Goal: Task Accomplishment & Management: Complete application form

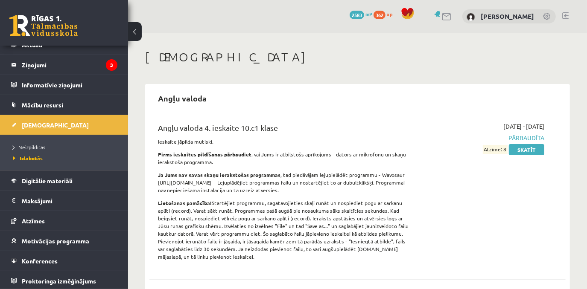
click at [38, 125] on span "[DEMOGRAPHIC_DATA]" at bounding box center [55, 125] width 67 height 8
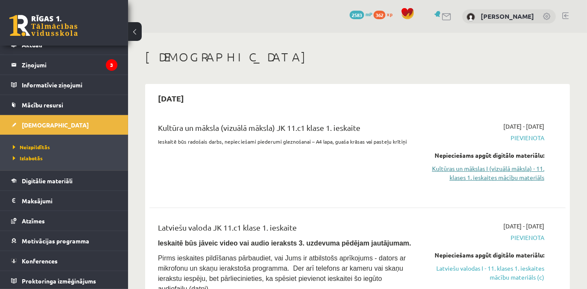
click at [488, 172] on link "Kultūras un mākslas I (vizuālā māksla) - 11. klases 1. ieskaites mācību materiā…" at bounding box center [484, 173] width 120 height 18
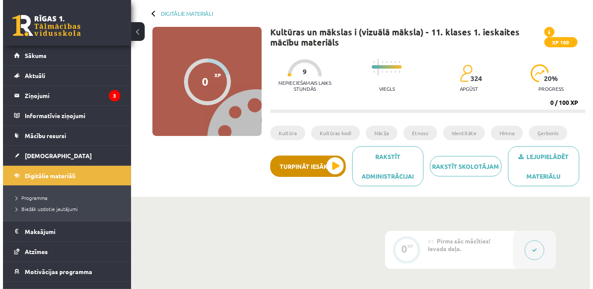
scroll to position [38, 0]
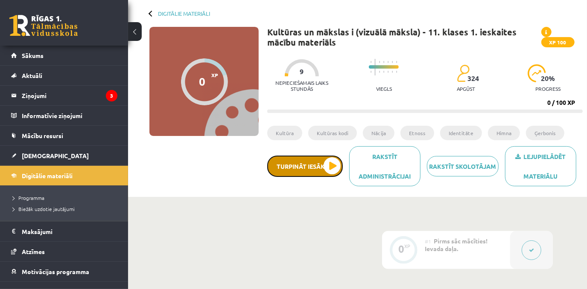
click at [326, 167] on button "Turpināt iesākto" at bounding box center [305, 166] width 76 height 21
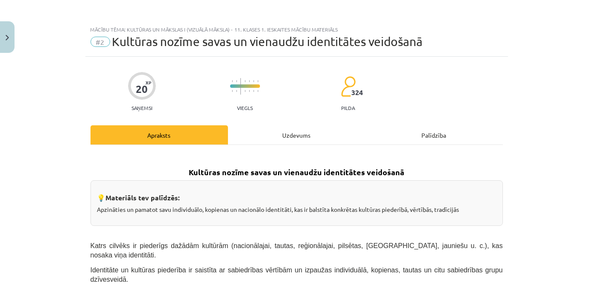
click at [285, 126] on div "Uzdevums" at bounding box center [296, 134] width 137 height 19
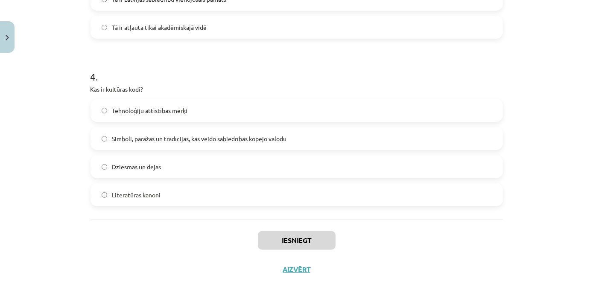
scroll to position [632, 0]
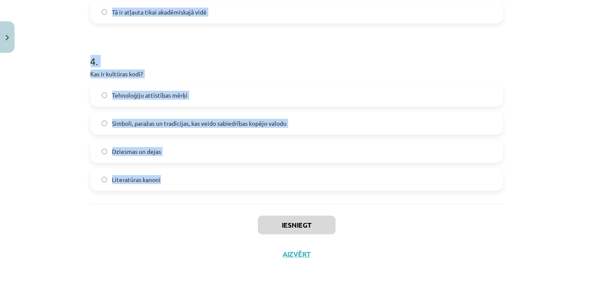
drag, startPoint x: 94, startPoint y: 136, endPoint x: 250, endPoint y: 199, distance: 168.4
click at [250, 199] on div "Mācību tēma: Kultūras un mākslas i (vizuālā māksla) - 11. klases 1. ieskaites m…" at bounding box center [296, 144] width 593 height 289
copy form "1 . Kāds ir Latvijas valsts uzdevums saskaņā ar Latvijas Satversmi? Garantēt la…"
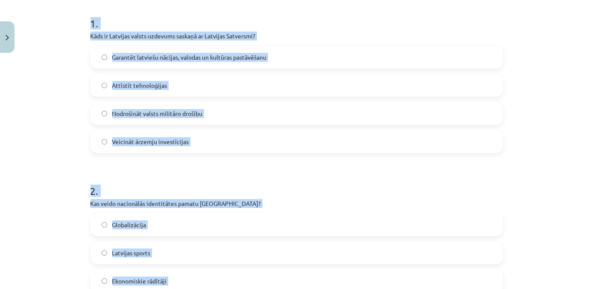
scroll to position [12, 0]
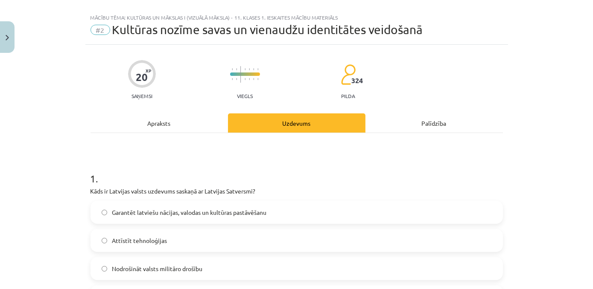
click at [61, 131] on div "Mācību tēma: Kultūras un mākslas i (vizuālā māksla) - 11. klases 1. ieskaites m…" at bounding box center [296, 144] width 593 height 289
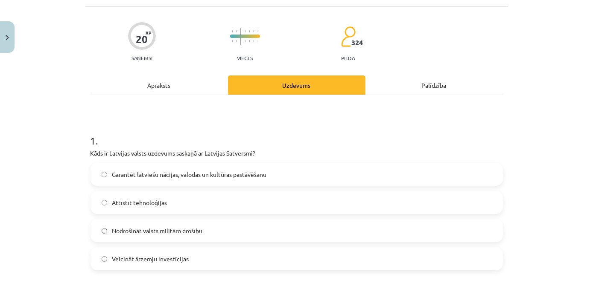
click at [174, 180] on label "Garantēt latviešu nācijas, valodas un kultūras pastāvēšanu" at bounding box center [296, 174] width 410 height 21
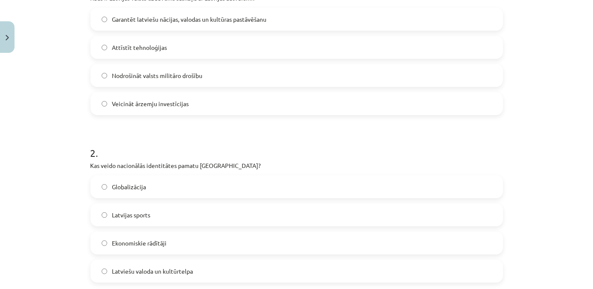
scroll to position [244, 0]
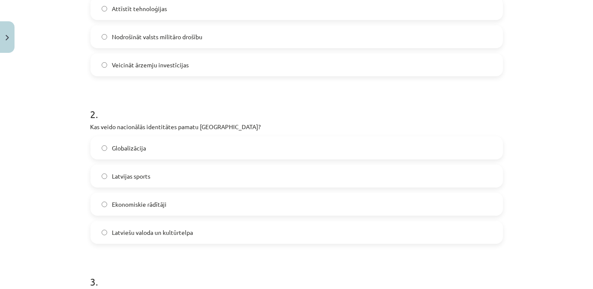
click at [130, 231] on span "Latviešu valoda un kultūrtelpa" at bounding box center [152, 232] width 81 height 9
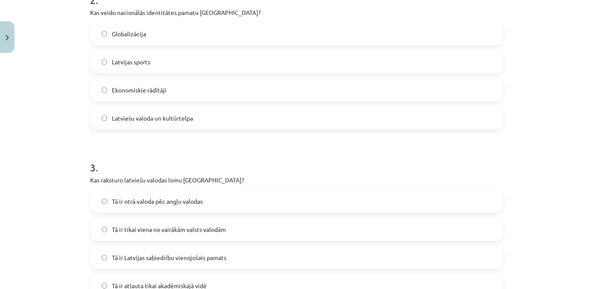
scroll to position [399, 0]
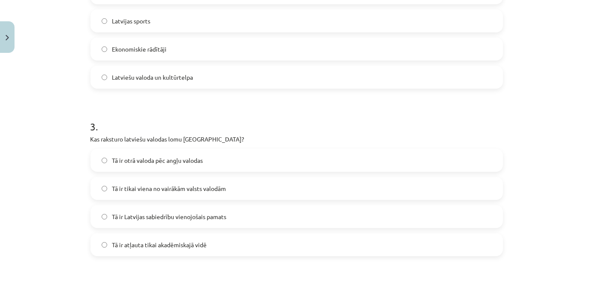
click at [204, 221] on label "Tā ir Latvijas sabiedrību vienojošais pamats" at bounding box center [296, 216] width 410 height 21
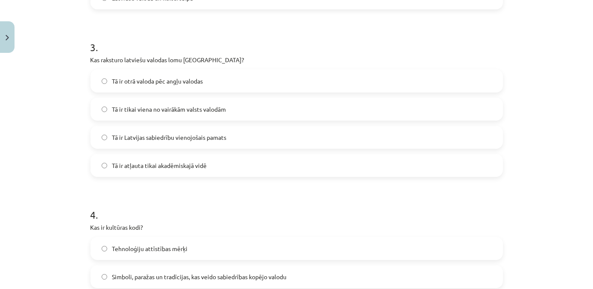
scroll to position [554, 0]
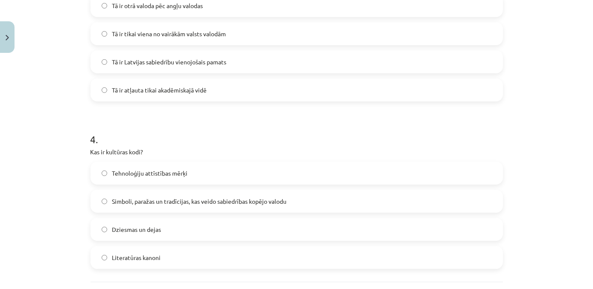
click at [159, 205] on span "Simboli, paražas un tradīcijas, kas veido sabiedrības kopējo valodu" at bounding box center [199, 201] width 174 height 9
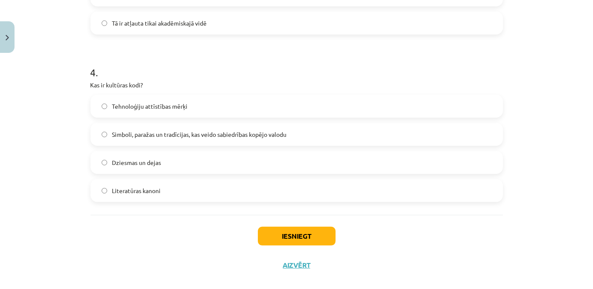
scroll to position [632, 0]
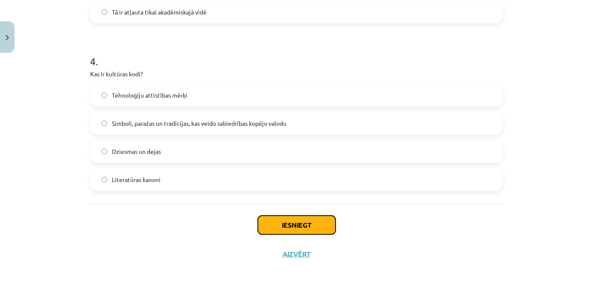
click at [305, 232] on button "Iesniegt" at bounding box center [297, 225] width 78 height 19
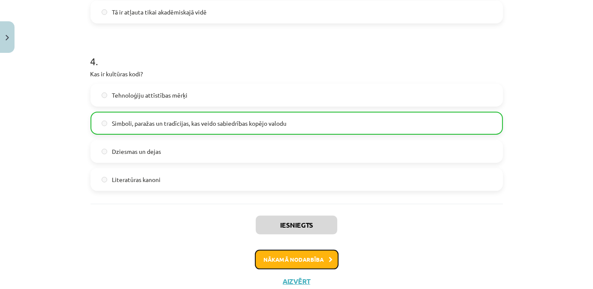
click at [296, 259] on button "Nākamā nodarbība" at bounding box center [297, 260] width 84 height 20
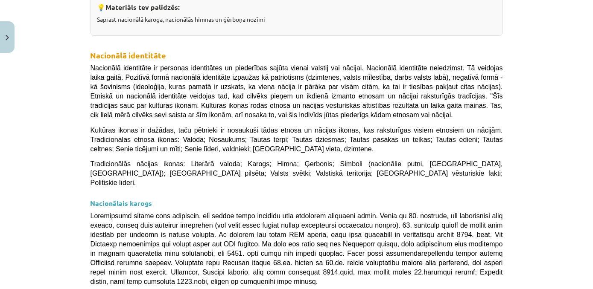
scroll to position [21, 0]
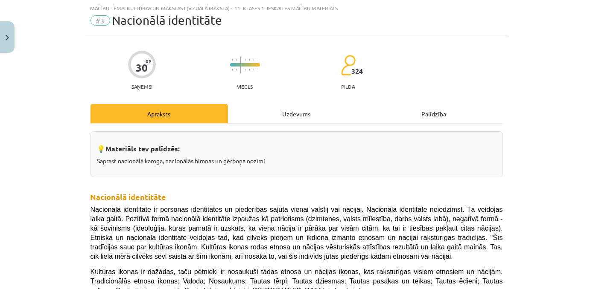
click at [290, 106] on div "Uzdevums" at bounding box center [296, 113] width 137 height 19
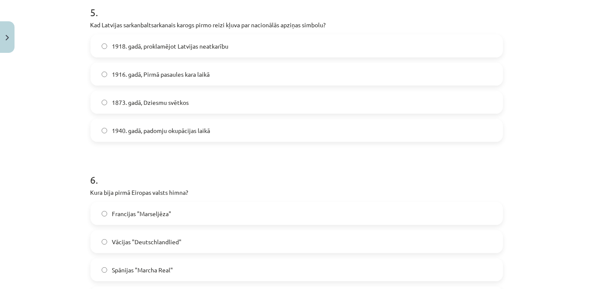
scroll to position [968, 0]
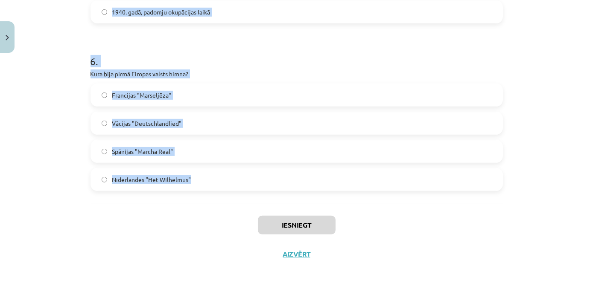
drag, startPoint x: 84, startPoint y: 111, endPoint x: 244, endPoint y: 192, distance: 179.2
copy form "1 . Kad Latvijas himna "Dievs, svētī Latviju!" tika oficiāli apstiprināta kā va…"
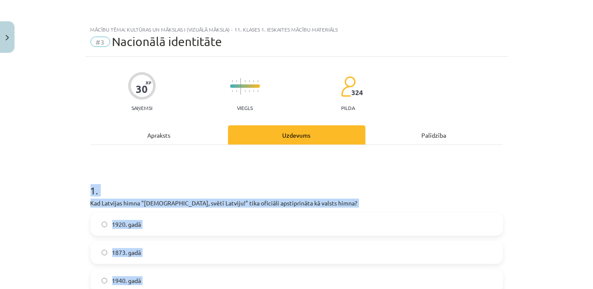
scroll to position [77, 0]
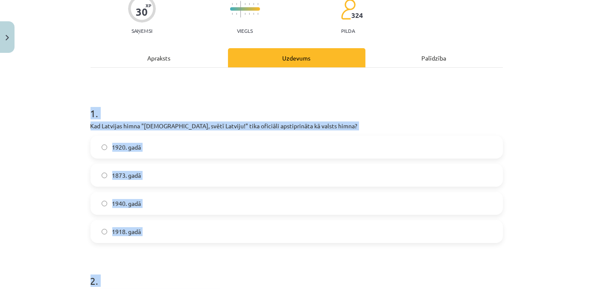
click at [48, 210] on div "Mācību tēma: Kultūras un mākslas i (vizuālā māksla) - 11. klases 1. ieskaites m…" at bounding box center [296, 144] width 593 height 289
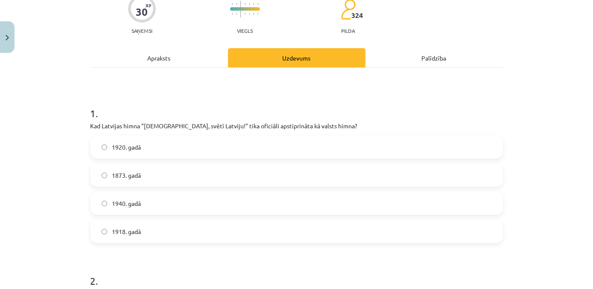
click at [117, 202] on span "1940. gadā" at bounding box center [126, 203] width 29 height 9
click at [117, 153] on label "1920. gadā" at bounding box center [296, 147] width 410 height 21
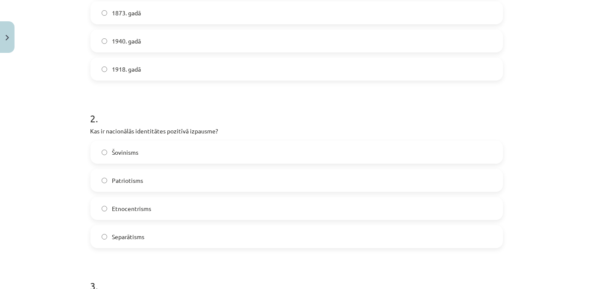
scroll to position [271, 0]
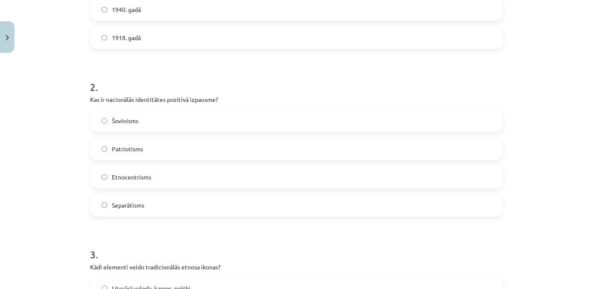
click at [124, 152] on span "Patriotisms" at bounding box center [127, 149] width 31 height 9
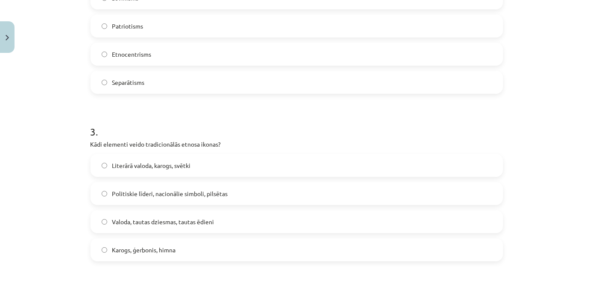
scroll to position [427, 0]
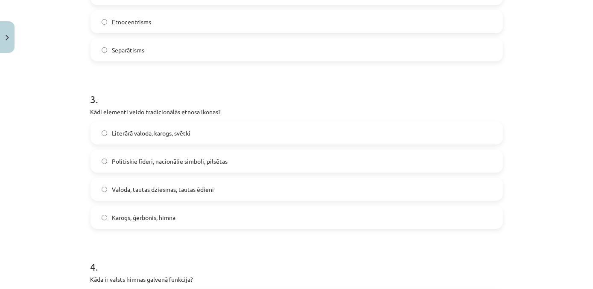
click at [132, 212] on label "Karogs, ģerbonis, himna" at bounding box center [296, 217] width 410 height 21
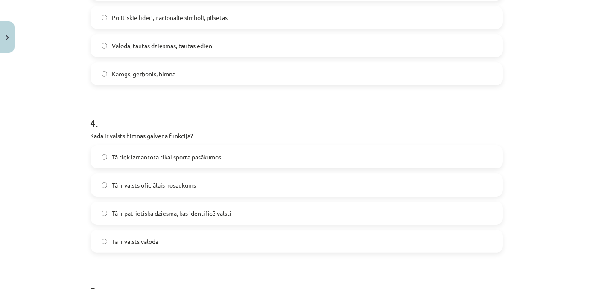
scroll to position [582, 0]
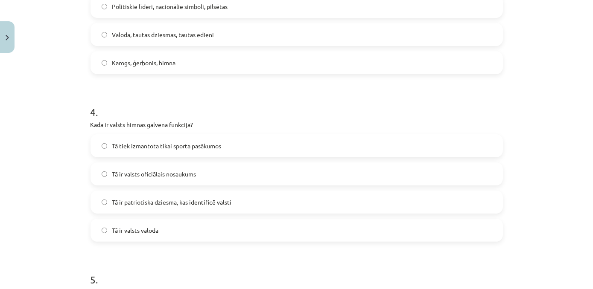
click at [170, 203] on span "Tā ir patriotiska dziesma, kas identificē valsti" at bounding box center [171, 202] width 119 height 9
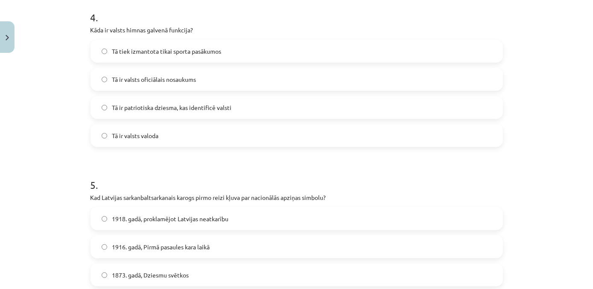
scroll to position [737, 0]
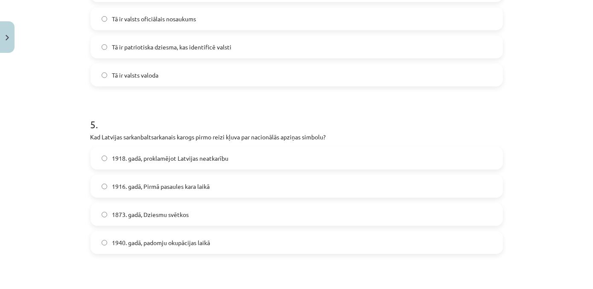
click at [171, 151] on label "1918. gadā, proklamējot Latvijas neatkarību" at bounding box center [296, 158] width 410 height 21
click at [166, 219] on label "1873. gadā, Dziesmu svētkos" at bounding box center [296, 214] width 410 height 21
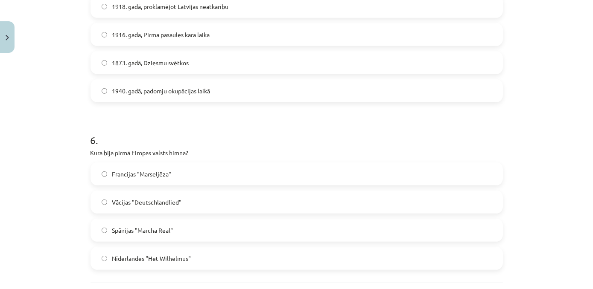
scroll to position [968, 0]
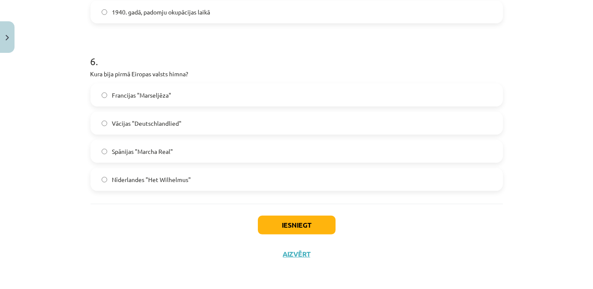
click at [166, 181] on span "Nīderlandes "Het Wilhelmus"" at bounding box center [151, 179] width 79 height 9
click at [281, 227] on button "Iesniegt" at bounding box center [297, 225] width 78 height 19
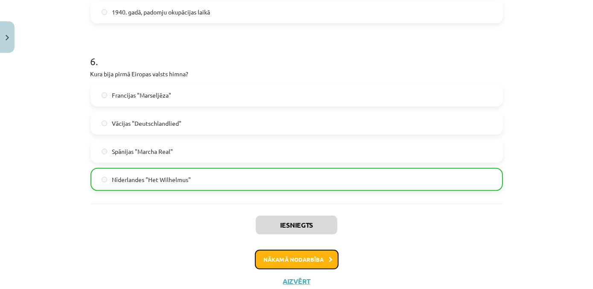
click at [283, 250] on button "Nākamā nodarbība" at bounding box center [297, 260] width 84 height 20
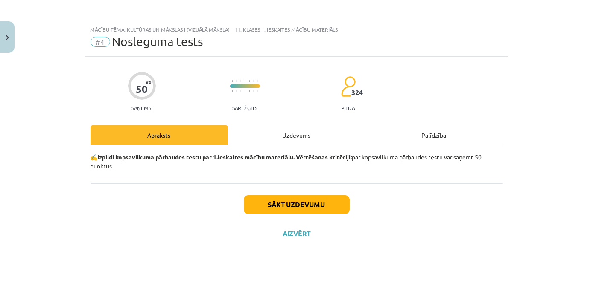
scroll to position [0, 0]
click at [275, 135] on div "Uzdevums" at bounding box center [296, 134] width 137 height 19
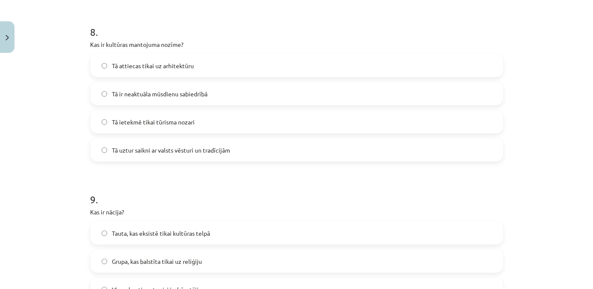
scroll to position [1638, 0]
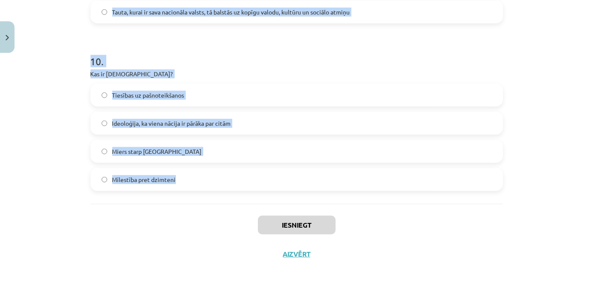
drag, startPoint x: 81, startPoint y: 144, endPoint x: 298, endPoint y: 172, distance: 219.0
click at [298, 172] on div "Mācību tēma: Kultūras un mākslas i (vizuālā māksla) - 11. klases 1. ieskaites m…" at bounding box center [296, 144] width 593 height 289
copy form "1 . Kāda ir kultūras loma sabiedrībā? Tā ir ekonomikas nozare Kultūra ir sabied…"
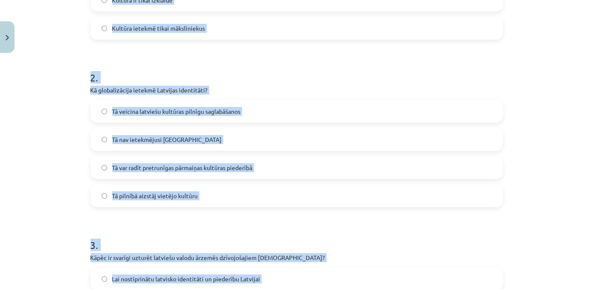
scroll to position [0, 0]
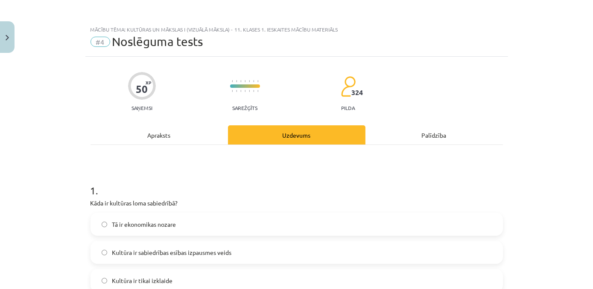
scroll to position [116, 0]
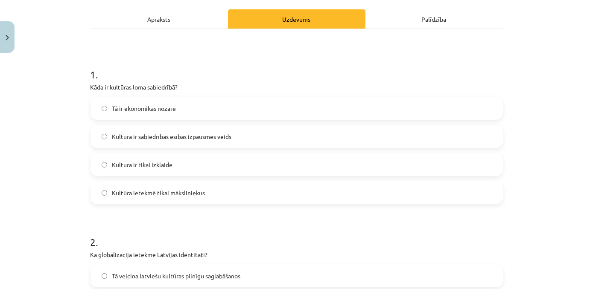
click at [181, 145] on label "Kultūra ir sabiedrības esības izpausmes veids" at bounding box center [296, 136] width 410 height 21
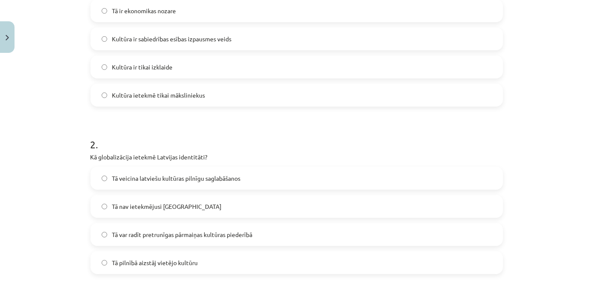
scroll to position [233, 0]
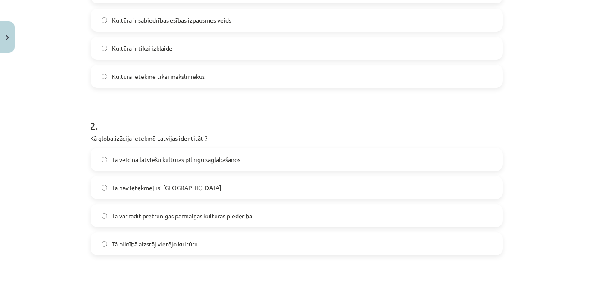
click at [187, 222] on label "Tā var radīt pretrunīgas pārmaiņas kultūras piederībā" at bounding box center [296, 215] width 410 height 21
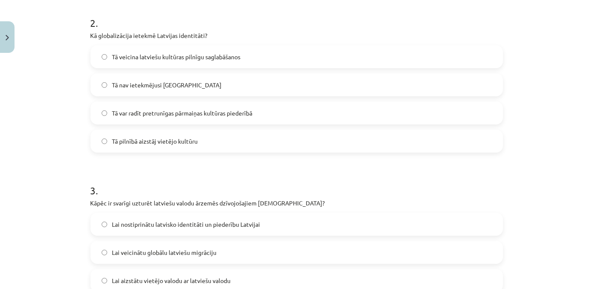
scroll to position [349, 0]
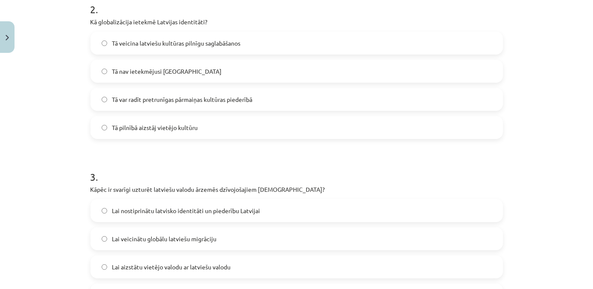
click at [188, 215] on span "Lai nostiprinātu latvisko identitāti un piederību Latvijai" at bounding box center [186, 210] width 148 height 9
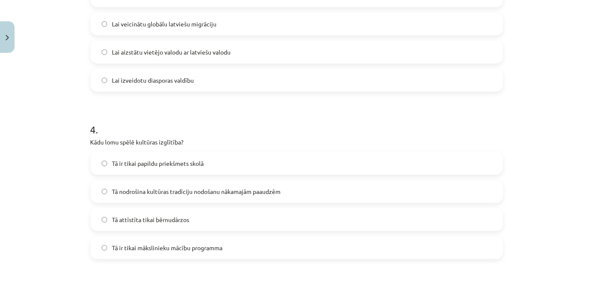
scroll to position [582, 0]
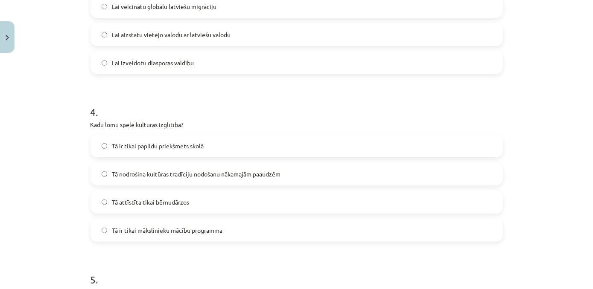
click at [128, 172] on span "Tā nodrošina kultūras tradīciju nodošanu nākamajām paaudzēm" at bounding box center [196, 174] width 169 height 9
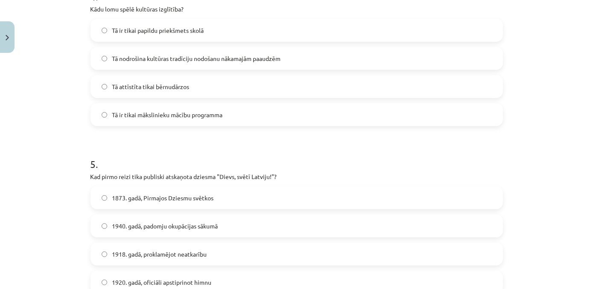
scroll to position [737, 0]
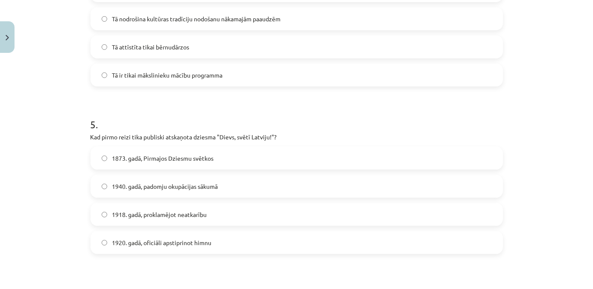
click at [112, 167] on label "1873. gadā, Pirmajos Dziesmu svētkos" at bounding box center [296, 158] width 410 height 21
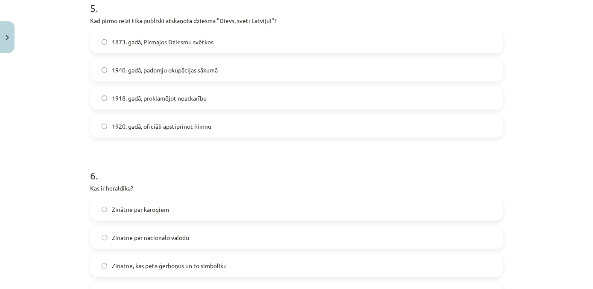
scroll to position [930, 0]
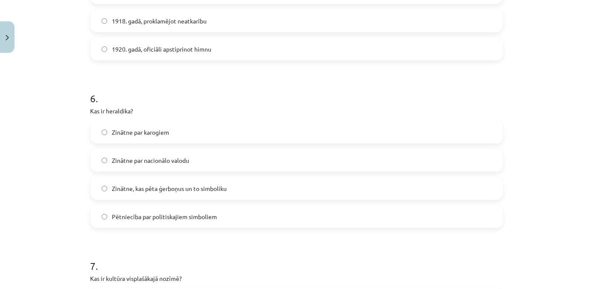
click at [188, 192] on span "Zinātne, kas pēta ģerboņus un to simboliku" at bounding box center [169, 188] width 115 height 9
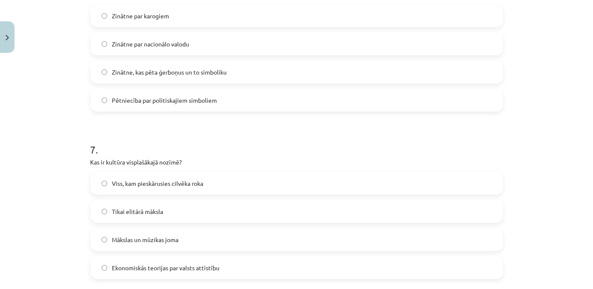
scroll to position [1086, 0]
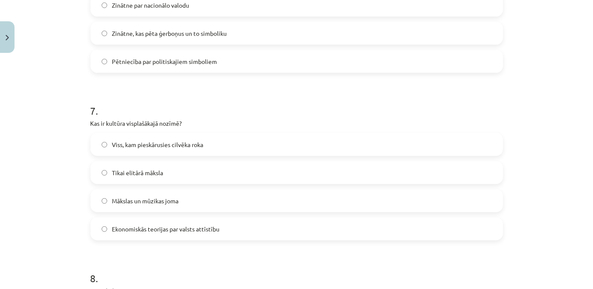
click at [152, 140] on span "Viss, kam pieskārusies cilvēka roka" at bounding box center [157, 144] width 91 height 9
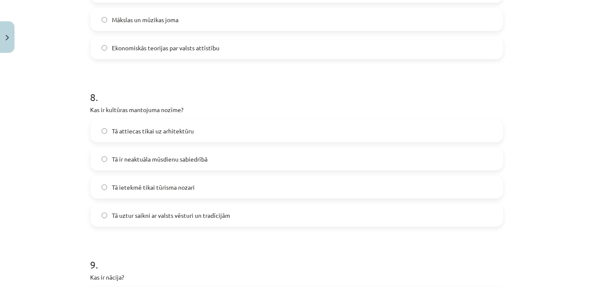
scroll to position [1280, 0]
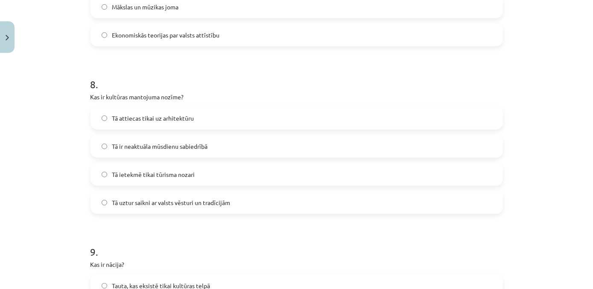
click at [164, 213] on div "Tā uztur saikni ar valsts vēsturi un tradīcijām" at bounding box center [296, 202] width 412 height 23
click at [163, 209] on label "Tā uztur saikni ar valsts vēsturi un tradīcijām" at bounding box center [296, 202] width 410 height 21
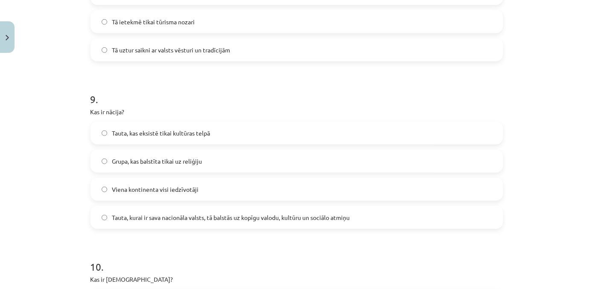
scroll to position [1474, 0]
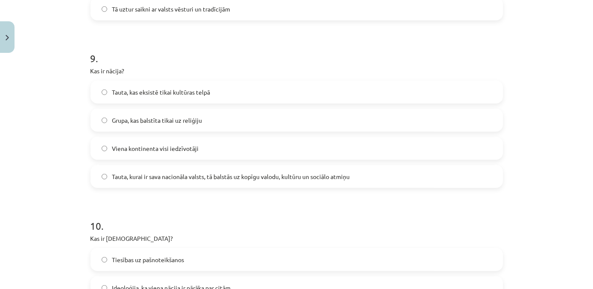
click at [190, 176] on span "Tauta, kurai ir sava nacionāla valsts, tā balstās uz kopīgu valodu, kultūru un …" at bounding box center [231, 176] width 238 height 9
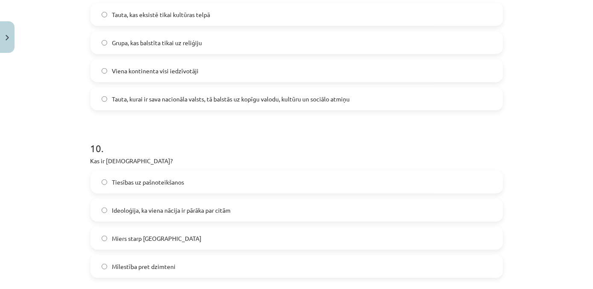
scroll to position [1629, 0]
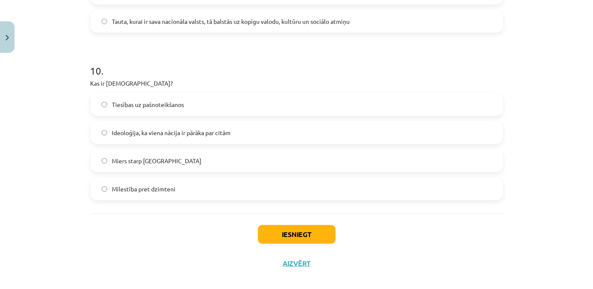
click at [143, 136] on span "Ideoloģija, ka viena nācija ir pārāka par citām" at bounding box center [171, 132] width 119 height 9
click at [313, 234] on button "Iesniegt" at bounding box center [297, 234] width 78 height 19
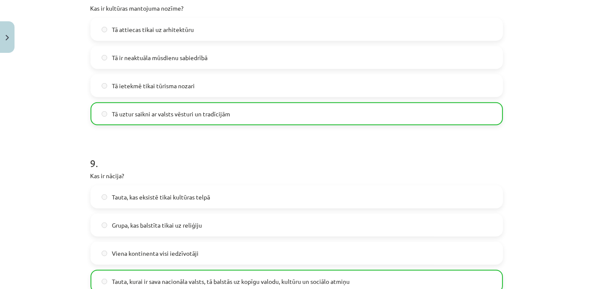
scroll to position [1665, 0]
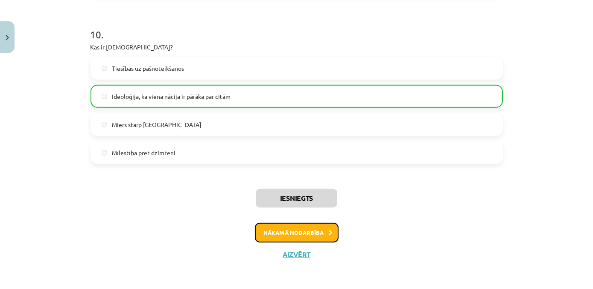
click at [256, 230] on button "Nākamā nodarbība" at bounding box center [297, 233] width 84 height 20
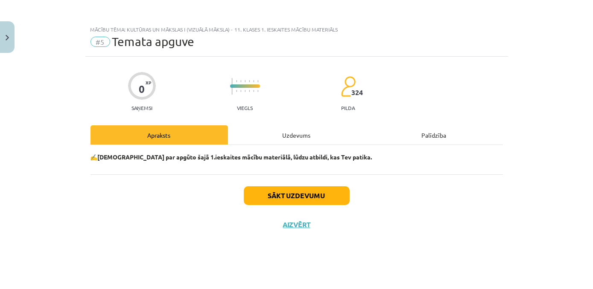
click at [262, 124] on div "0 XP Saņemsi Viegls 324 pilda Apraksts Uzdevums Palīdzība ✍️ Padomā par apgūto …" at bounding box center [296, 162] width 422 height 211
click at [265, 141] on div "Uzdevums" at bounding box center [296, 134] width 137 height 19
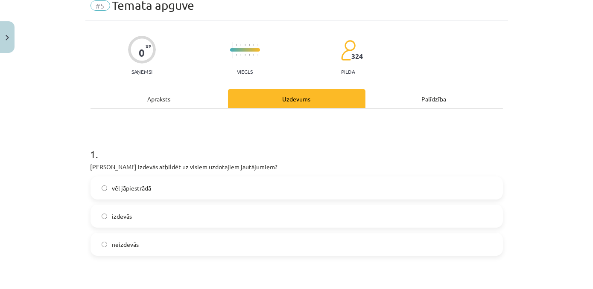
scroll to position [77, 0]
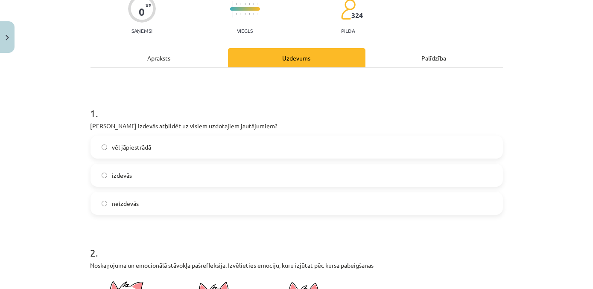
click at [127, 172] on span "izdevās" at bounding box center [122, 175] width 20 height 9
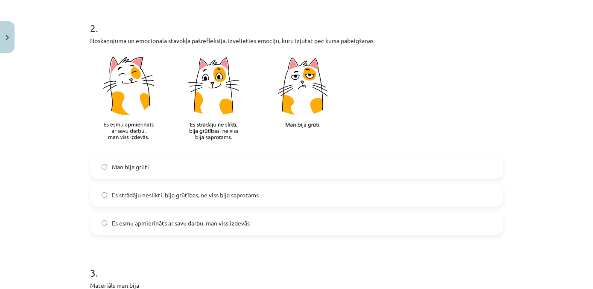
scroll to position [310, 0]
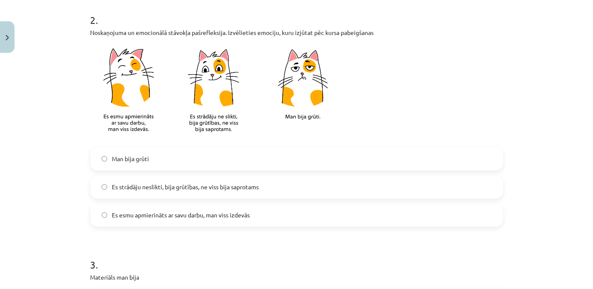
click at [125, 221] on label "Es esmu apmierināts ar savu darbu, man viss izdevās" at bounding box center [296, 215] width 410 height 21
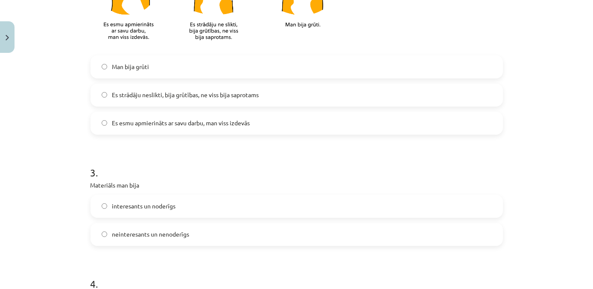
scroll to position [465, 0]
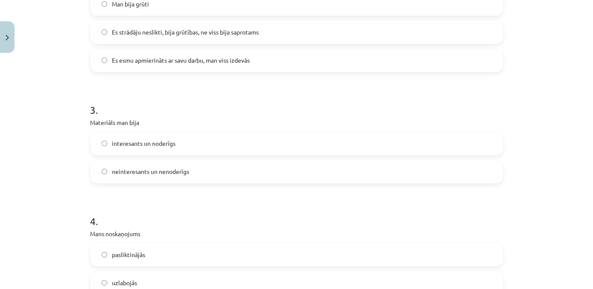
click at [135, 151] on label "interesants un noderīgs" at bounding box center [296, 143] width 410 height 21
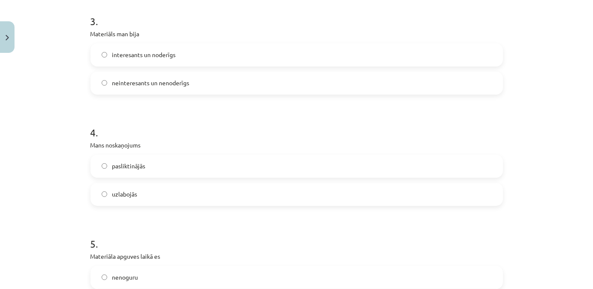
scroll to position [659, 0]
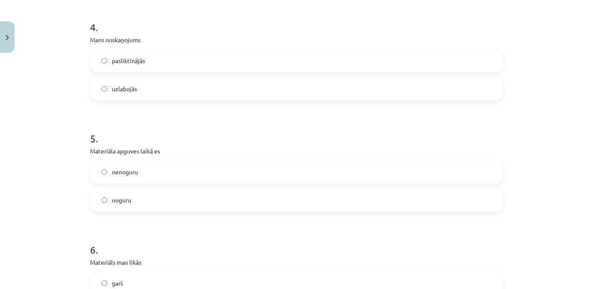
click at [133, 91] on span "uzlabojās" at bounding box center [124, 88] width 25 height 9
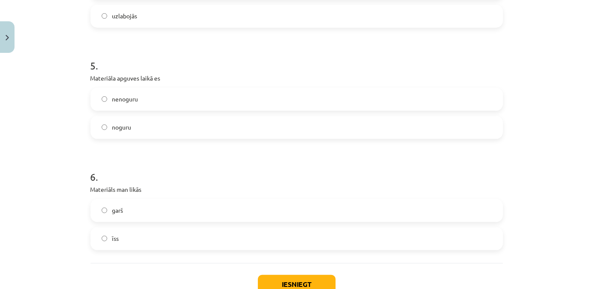
scroll to position [737, 0]
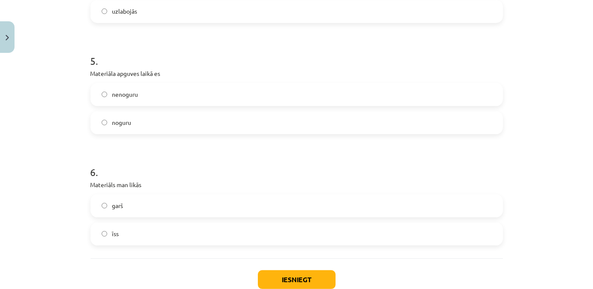
click at [137, 97] on label "nenoguru" at bounding box center [296, 94] width 410 height 21
click at [132, 233] on label "īss" at bounding box center [296, 234] width 410 height 21
click at [280, 286] on button "Iesniegt" at bounding box center [297, 279] width 78 height 19
